Goal: Find specific page/section: Find specific page/section

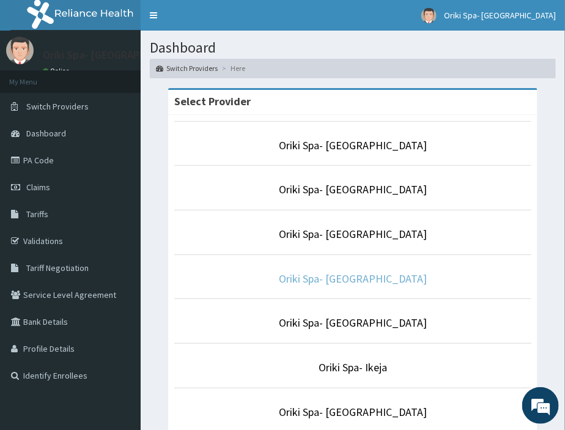
click at [394, 276] on link "Oriki Spa- [GEOGRAPHIC_DATA]" at bounding box center [353, 278] width 148 height 14
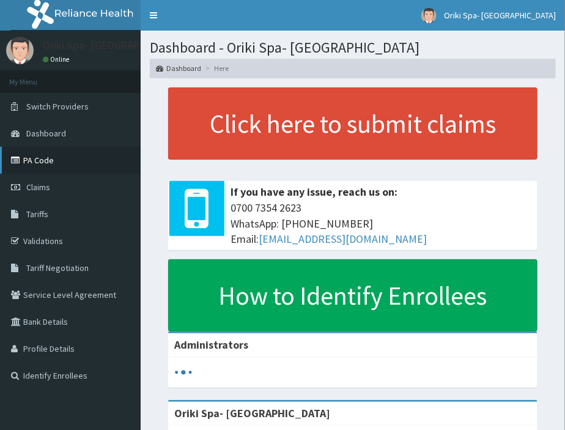
click at [61, 150] on link "PA Code" at bounding box center [70, 160] width 141 height 27
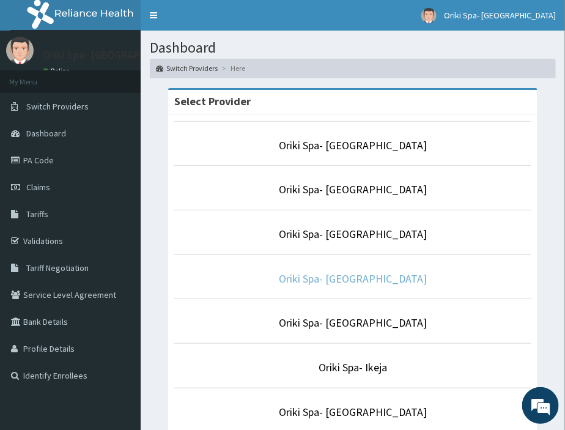
click at [397, 272] on link "Oriki Spa- [GEOGRAPHIC_DATA]" at bounding box center [353, 278] width 148 height 14
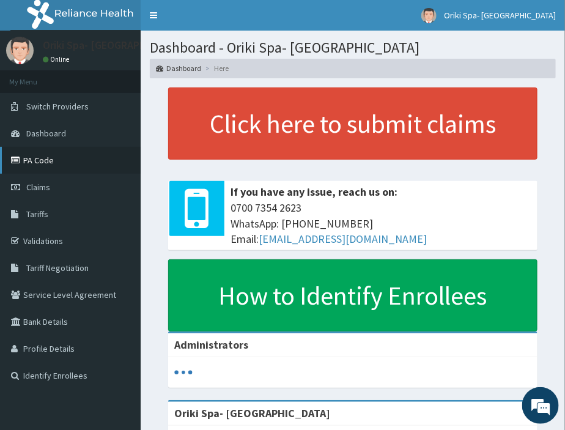
click at [59, 163] on link "PA Code" at bounding box center [70, 160] width 141 height 27
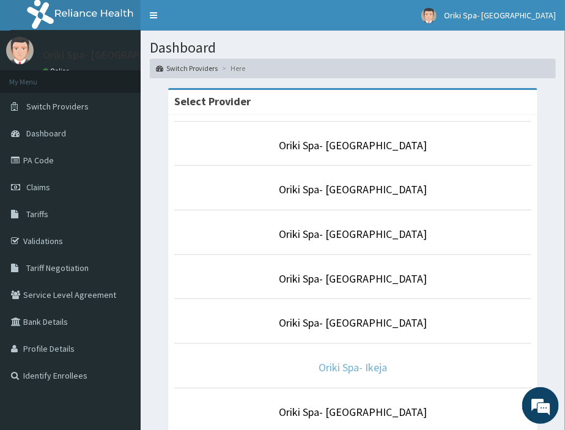
click at [331, 367] on link "Oriki Spa- Ikeja" at bounding box center [352, 367] width 68 height 14
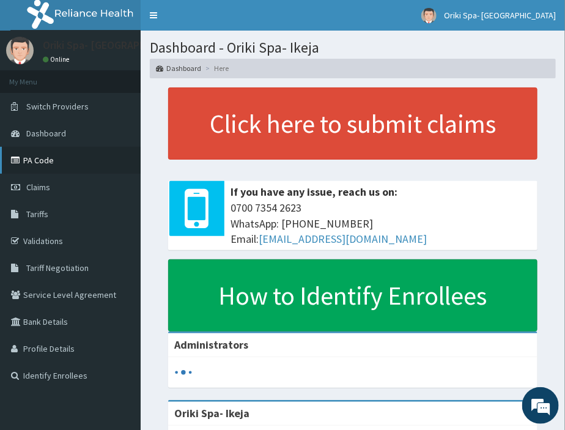
click at [78, 154] on link "PA Code" at bounding box center [70, 160] width 141 height 27
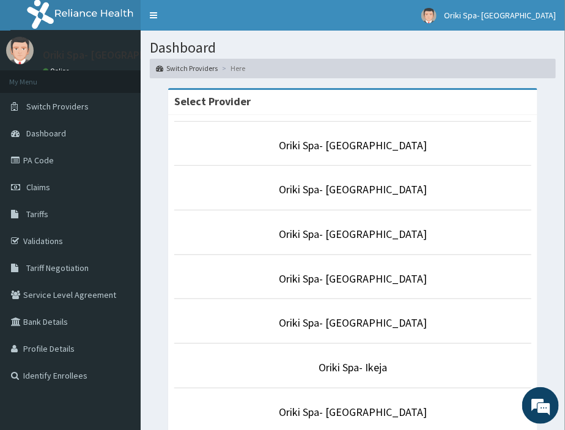
scroll to position [221, 0]
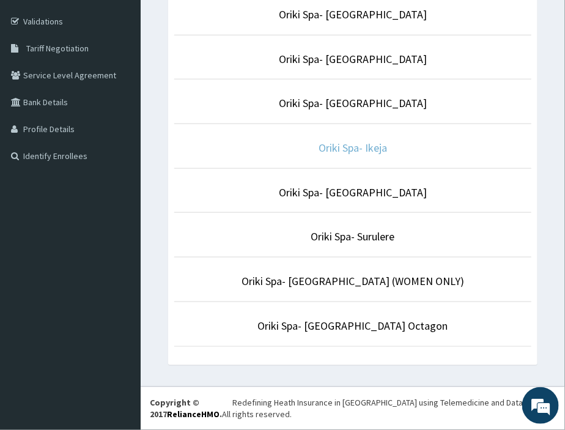
click at [353, 152] on link "Oriki Spa- Ikeja" at bounding box center [352, 148] width 68 height 14
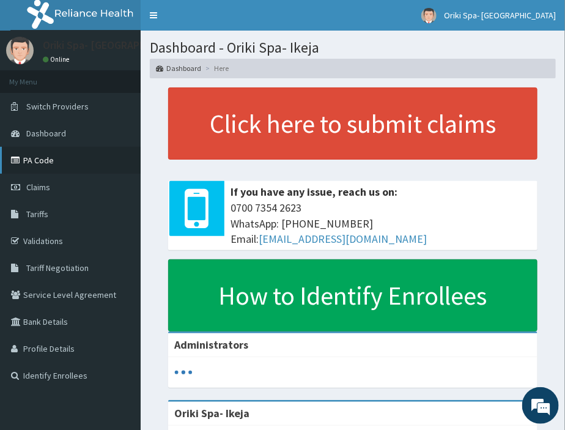
click at [35, 166] on link "PA Code" at bounding box center [70, 160] width 141 height 27
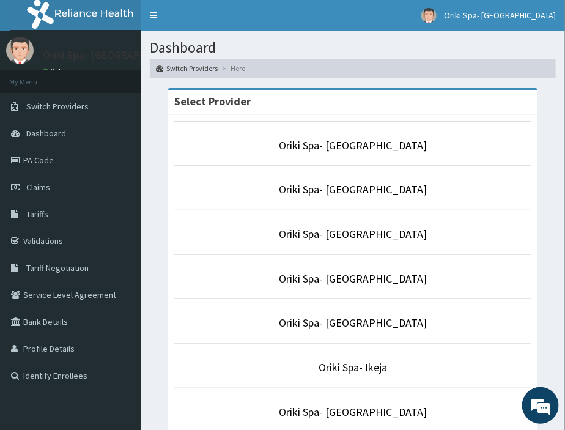
scroll to position [105, 0]
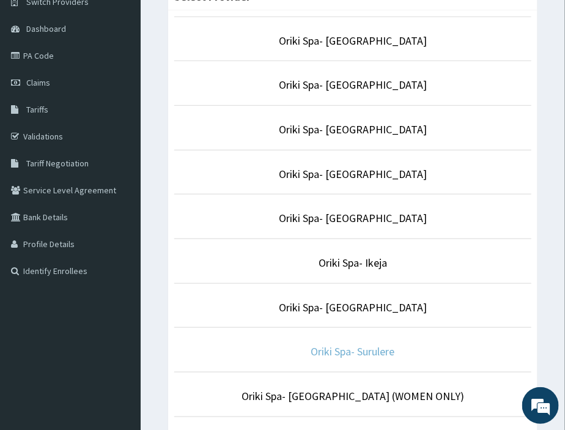
click at [348, 350] on link "Oriki Spa- Surulere" at bounding box center [353, 351] width 84 height 14
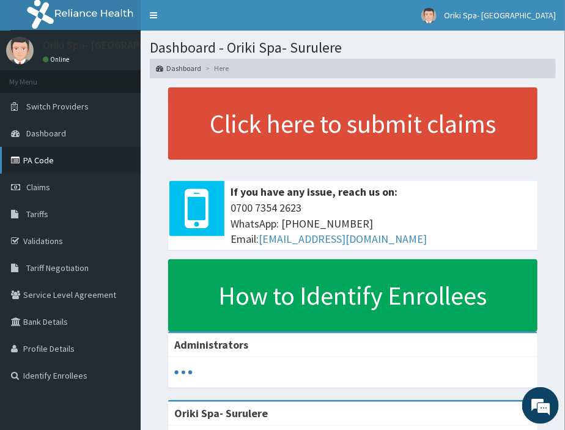
click at [42, 162] on link "PA Code" at bounding box center [70, 160] width 141 height 27
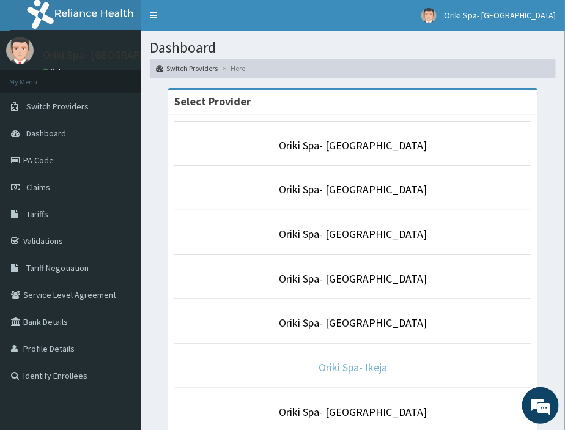
click at [356, 370] on link "Oriki Spa- Ikeja" at bounding box center [352, 367] width 68 height 14
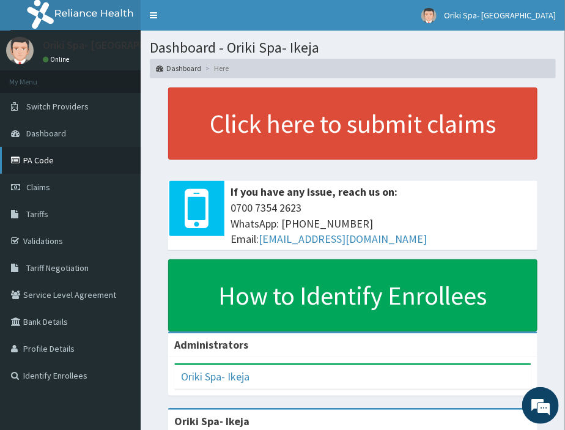
click at [43, 151] on link "PA Code" at bounding box center [70, 160] width 141 height 27
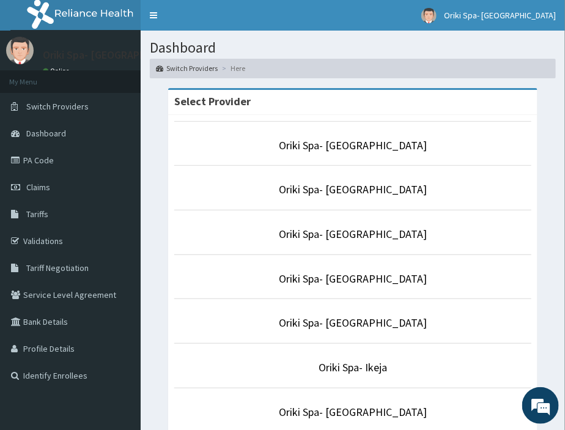
scroll to position [221, 0]
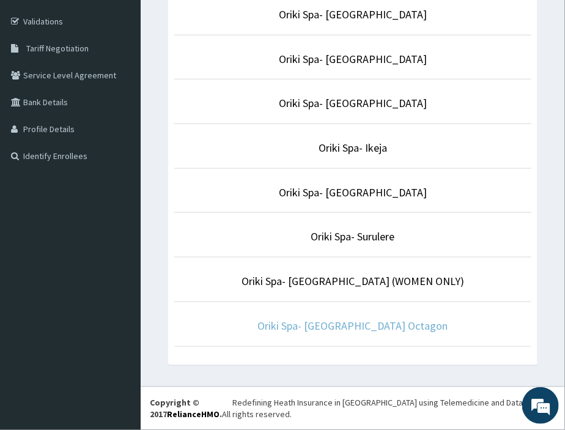
click at [374, 322] on link "Oriki Spa- [GEOGRAPHIC_DATA] Octagon" at bounding box center [353, 325] width 190 height 14
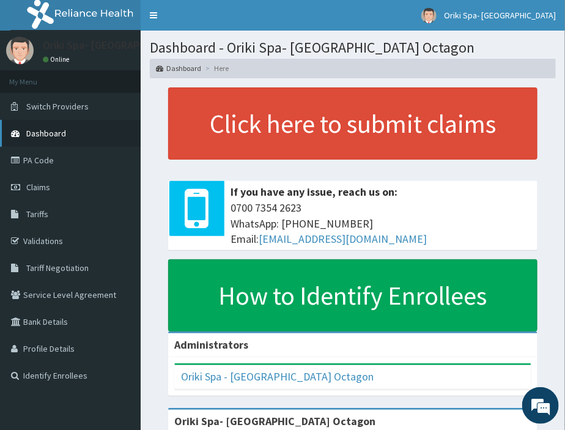
click at [64, 144] on link "Dashboard" at bounding box center [70, 133] width 141 height 27
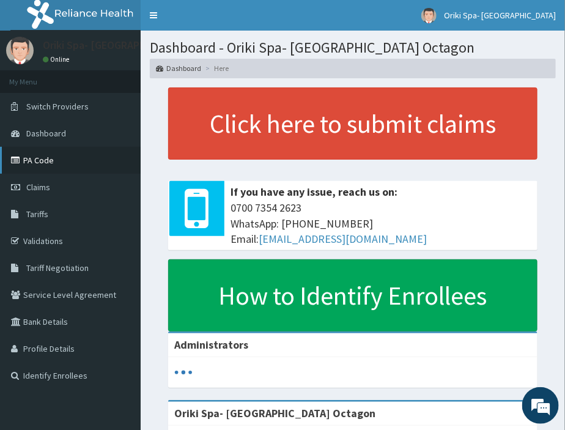
click at [51, 167] on link "PA Code" at bounding box center [70, 160] width 141 height 27
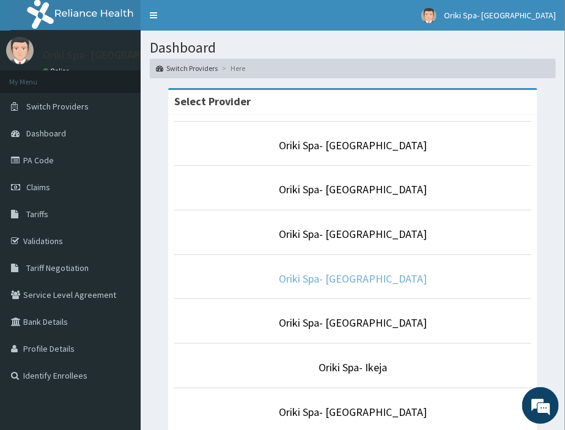
click at [367, 278] on link "Oriki Spa- Lagos Continental Hotel" at bounding box center [353, 278] width 148 height 14
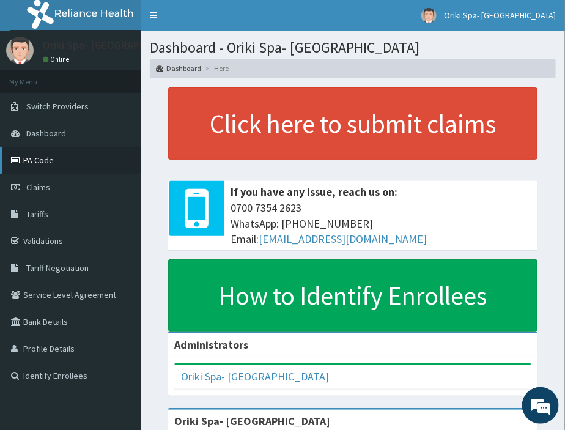
click at [28, 160] on link "PA Code" at bounding box center [70, 160] width 141 height 27
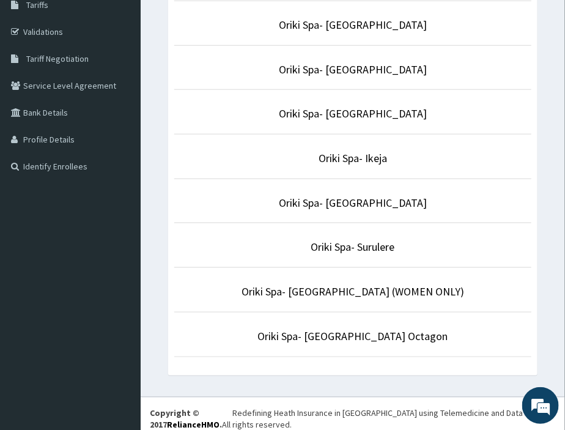
scroll to position [221, 0]
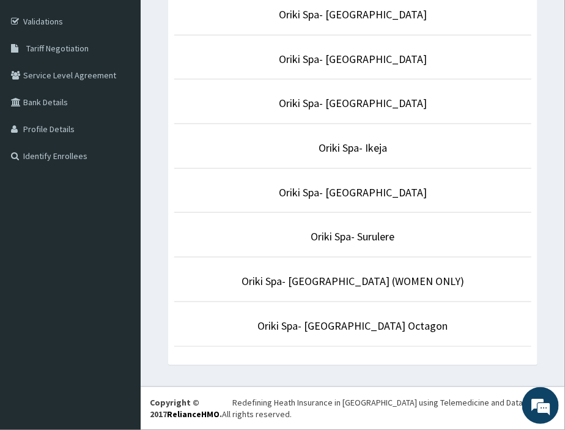
click at [344, 243] on p "Oriki Spa- Surulere" at bounding box center [352, 237] width 357 height 16
click at [330, 229] on p "Oriki Spa- Surulere" at bounding box center [352, 237] width 357 height 16
click at [342, 240] on link "Oriki Spa- Surulere" at bounding box center [353, 236] width 84 height 14
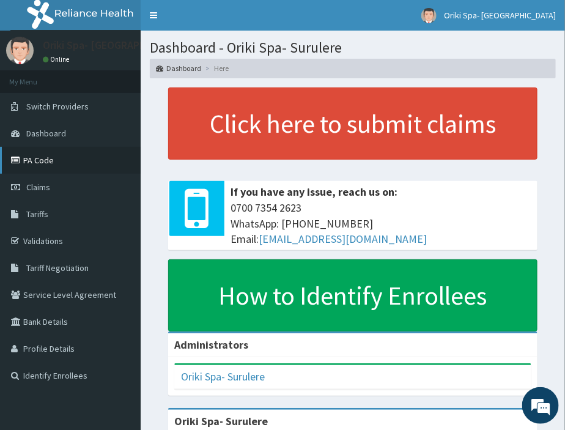
click at [35, 160] on link "PA Code" at bounding box center [70, 160] width 141 height 27
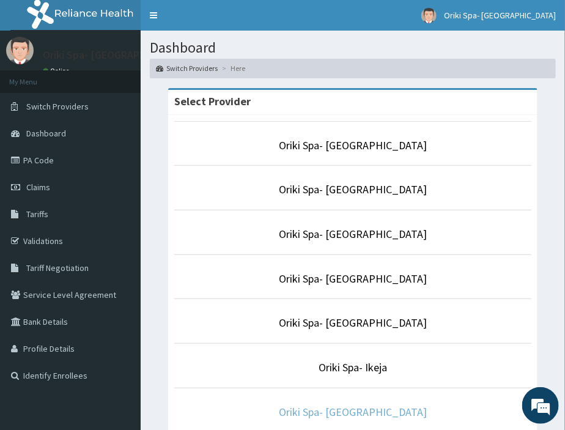
click at [368, 410] on link "Oriki Spa- [GEOGRAPHIC_DATA]" at bounding box center [353, 412] width 148 height 14
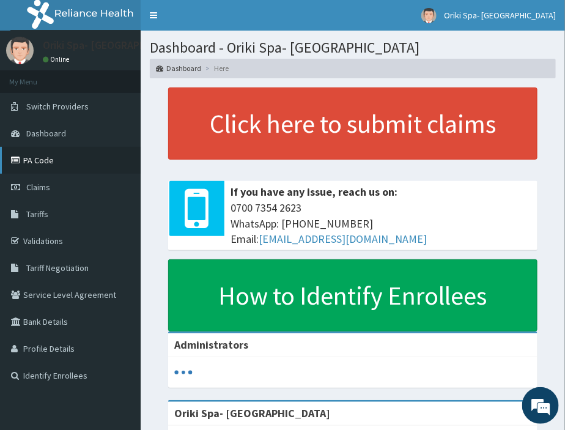
click at [39, 169] on link "PA Code" at bounding box center [70, 160] width 141 height 27
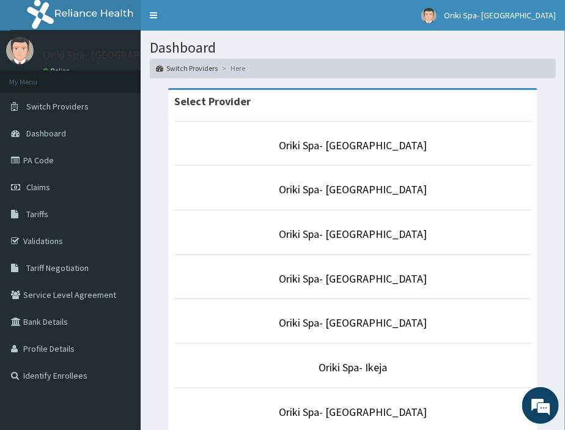
scroll to position [221, 0]
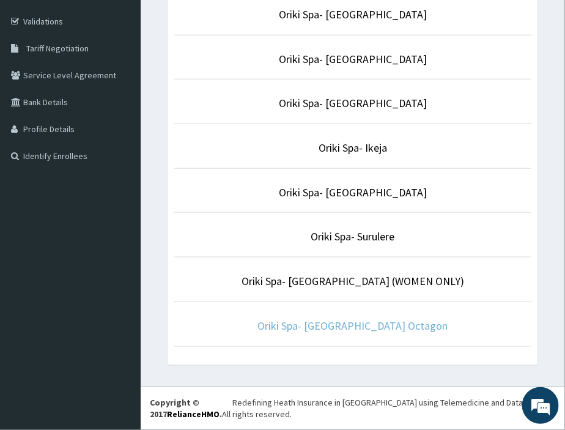
click at [362, 326] on link "Oriki Spa- [GEOGRAPHIC_DATA] Octagon" at bounding box center [353, 325] width 190 height 14
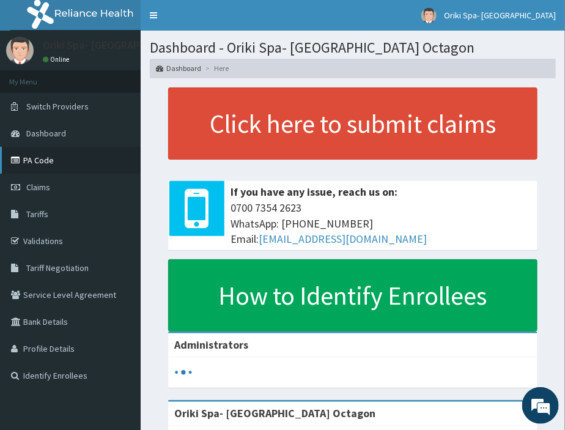
click at [33, 156] on link "PA Code" at bounding box center [70, 160] width 141 height 27
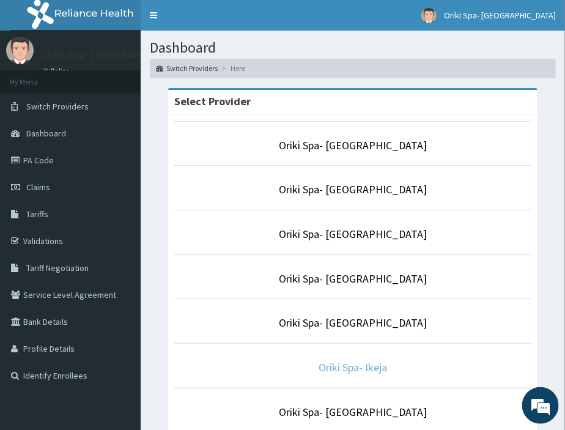
click at [333, 367] on link "Oriki Spa- Ikeja" at bounding box center [352, 367] width 68 height 14
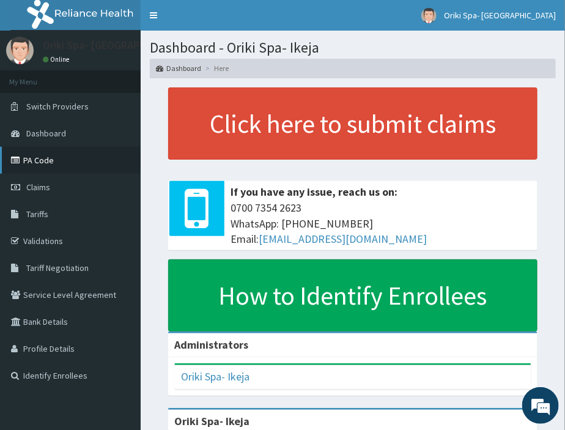
click at [67, 153] on link "PA Code" at bounding box center [70, 160] width 141 height 27
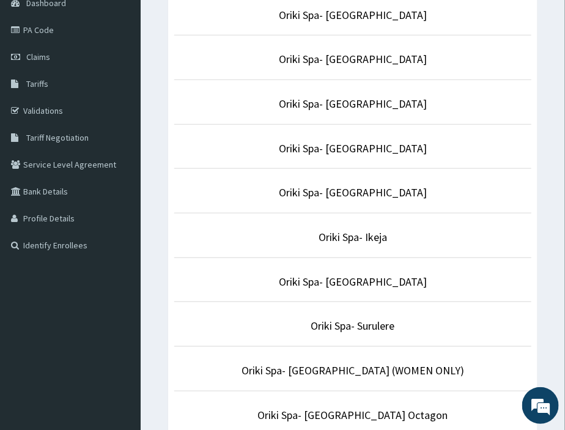
scroll to position [131, 0]
click at [341, 276] on link "Oriki Spa- [GEOGRAPHIC_DATA]" at bounding box center [353, 281] width 148 height 14
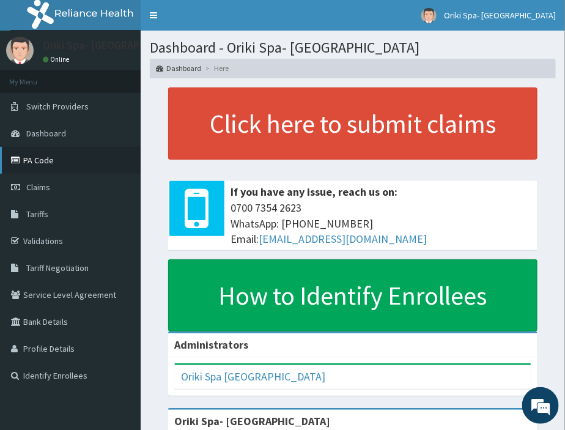
click at [68, 161] on link "PA Code" at bounding box center [70, 160] width 141 height 27
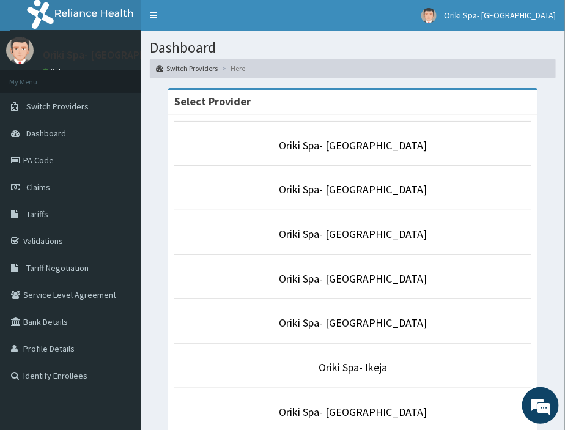
scroll to position [221, 0]
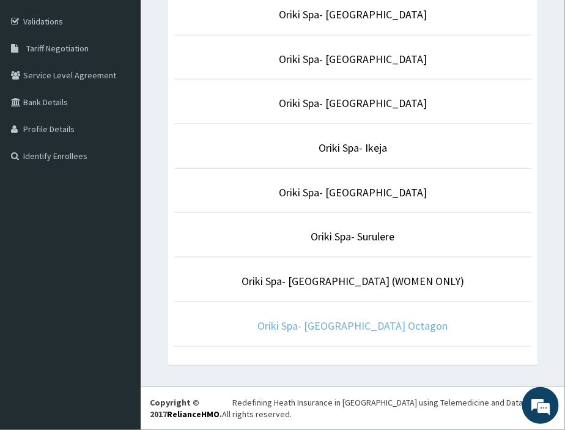
click at [358, 330] on link "Oriki Spa- Bon Hotel Octagon" at bounding box center [353, 325] width 190 height 14
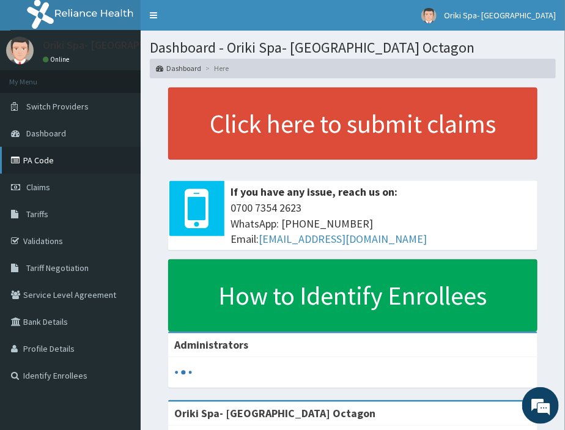
click at [45, 164] on link "PA Code" at bounding box center [70, 160] width 141 height 27
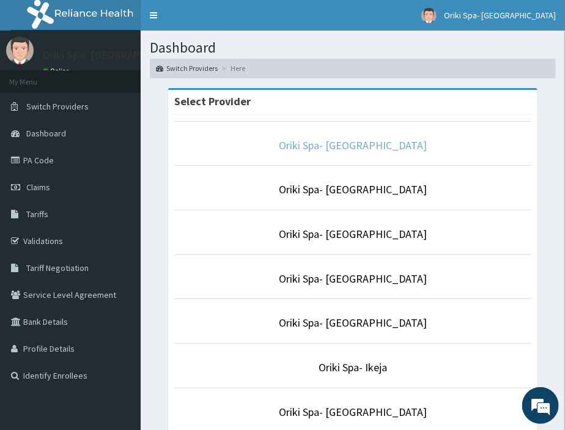
click at [337, 141] on link "Oriki Spa- [GEOGRAPHIC_DATA]" at bounding box center [353, 145] width 148 height 14
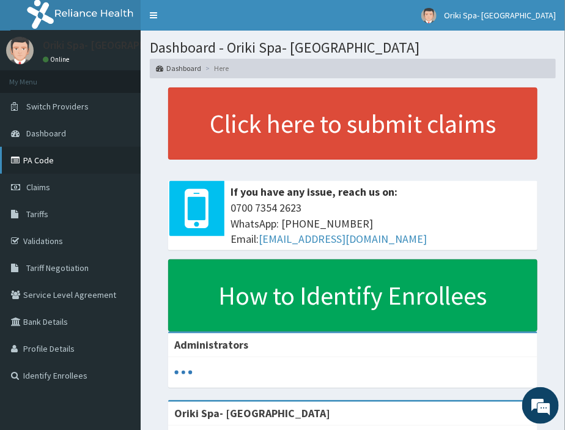
click at [48, 163] on link "PA Code" at bounding box center [70, 160] width 141 height 27
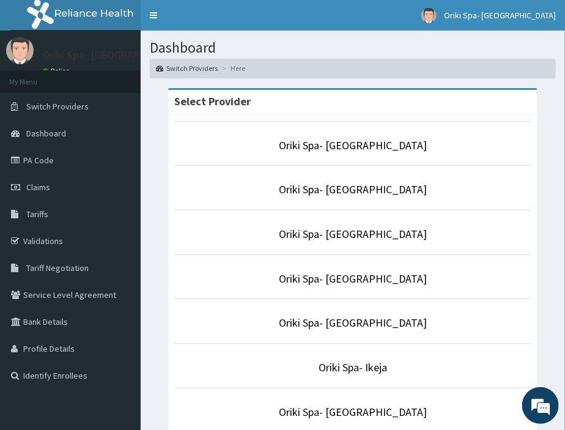
scroll to position [221, 0]
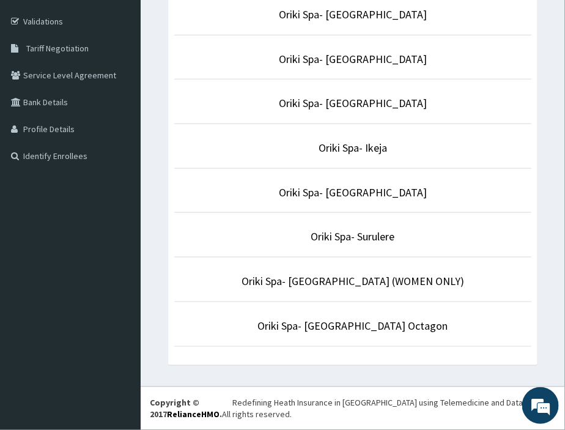
click at [365, 227] on li "Oriki Spa- Surulere" at bounding box center [352, 234] width 357 height 45
click at [364, 234] on link "Oriki Spa- Surulere" at bounding box center [353, 236] width 84 height 14
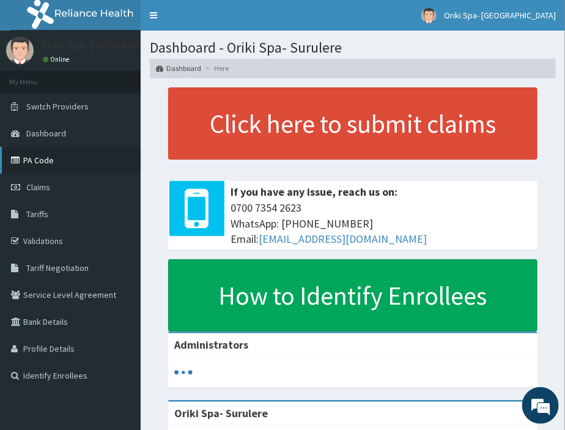
click at [38, 159] on link "PA Code" at bounding box center [70, 160] width 141 height 27
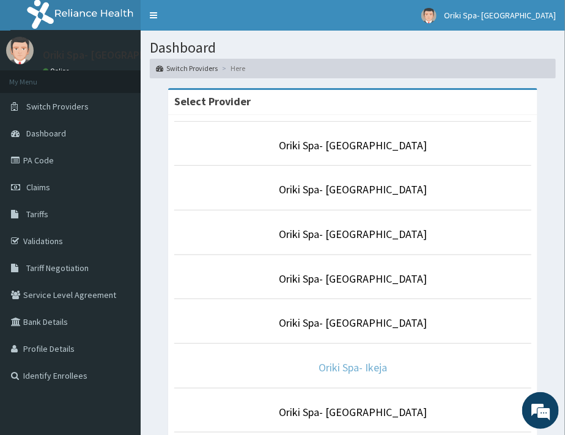
click at [322, 369] on link "Oriki Spa- Ikeja" at bounding box center [352, 367] width 68 height 14
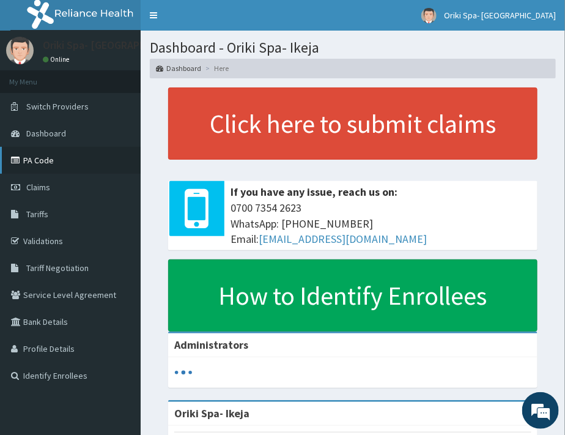
click at [34, 156] on link "PA Code" at bounding box center [70, 160] width 141 height 27
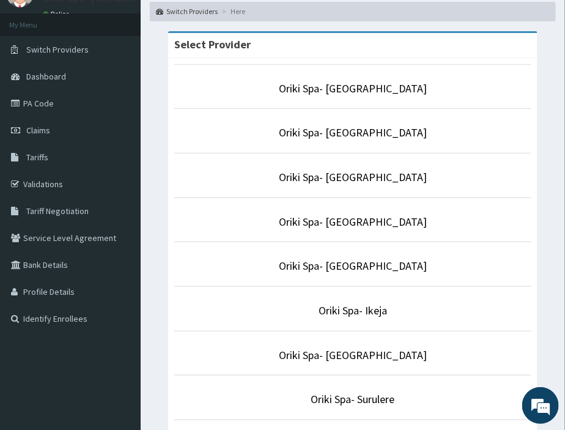
scroll to position [64, 0]
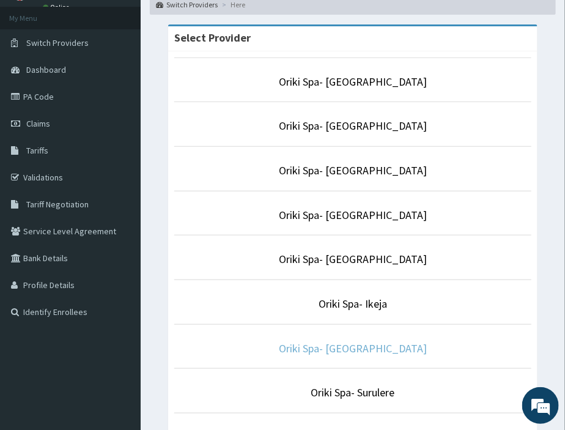
click at [376, 351] on link "Oriki Spa- [GEOGRAPHIC_DATA]" at bounding box center [353, 348] width 148 height 14
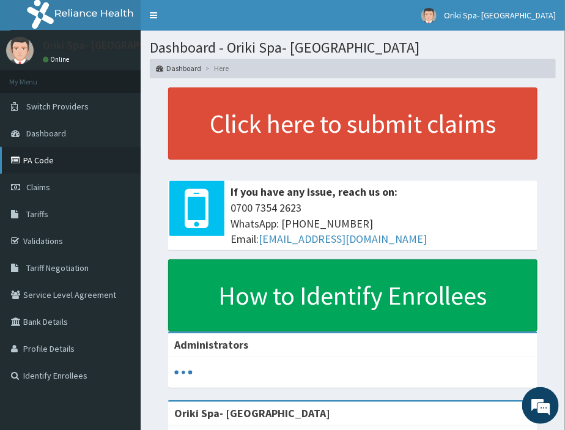
click at [63, 153] on link "PA Code" at bounding box center [70, 160] width 141 height 27
